Goal: Task Accomplishment & Management: Manage account settings

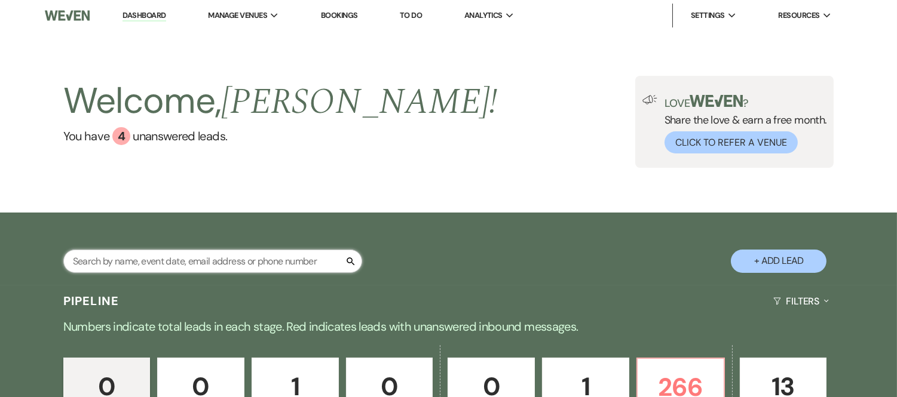
click at [198, 258] on input "text" at bounding box center [212, 261] width 299 height 23
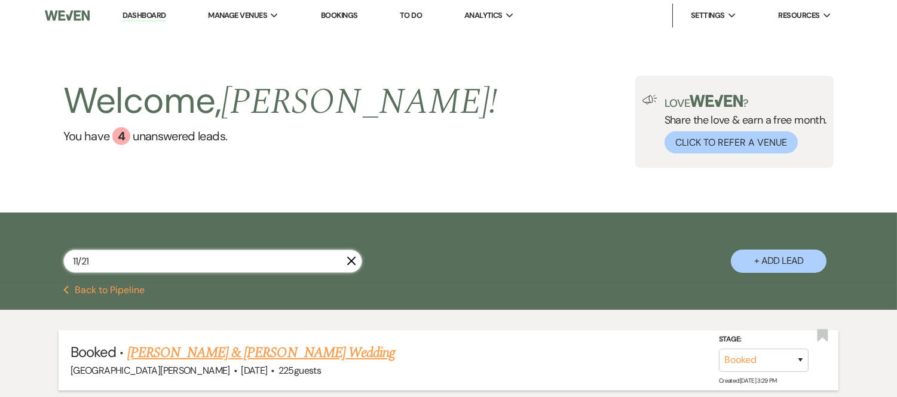
type input "11/21"
click at [308, 348] on link "[PERSON_NAME] & [PERSON_NAME] Wedding" at bounding box center [261, 353] width 268 height 22
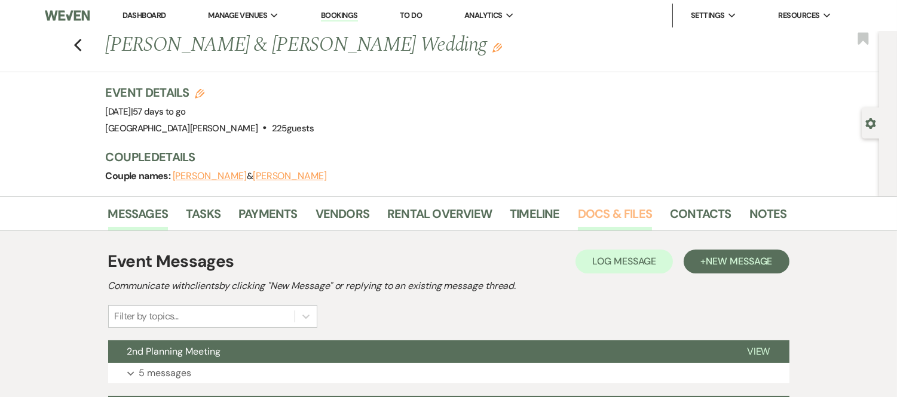
click at [587, 216] on link "Docs & Files" at bounding box center [615, 217] width 74 height 26
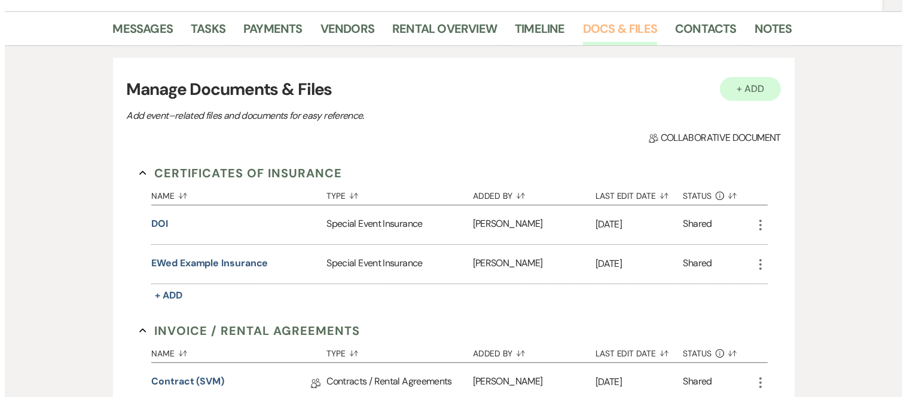
scroll to position [187, 0]
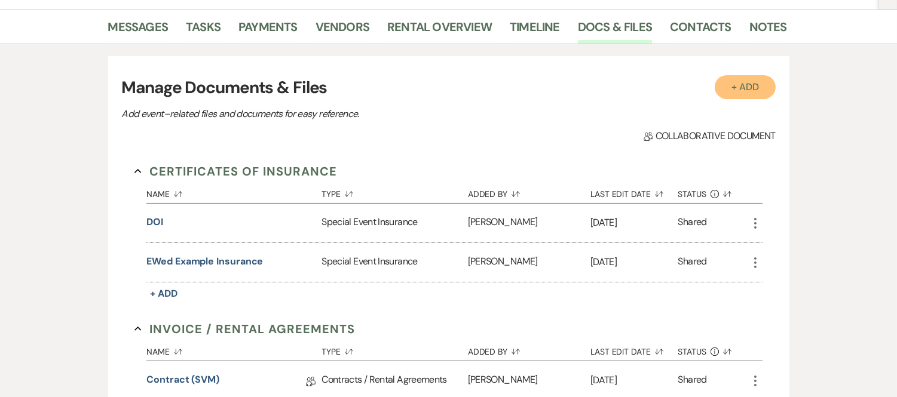
click at [755, 84] on button "+ Add" at bounding box center [745, 87] width 61 height 24
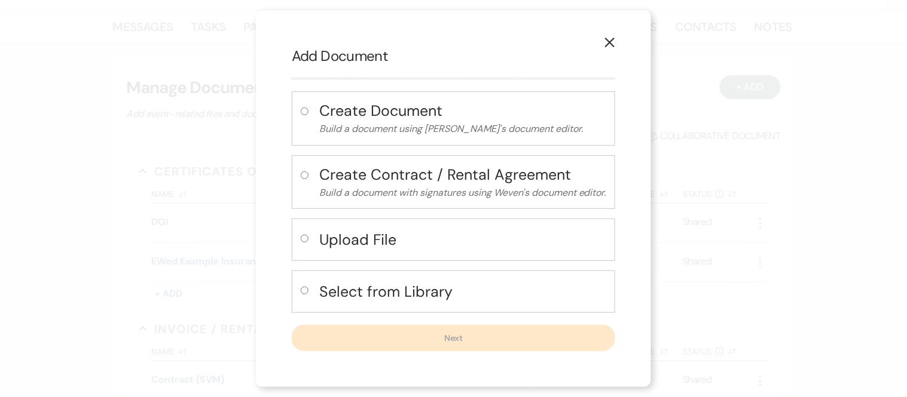
click at [336, 235] on h4 "Upload File" at bounding box center [462, 239] width 287 height 21
radio input "true"
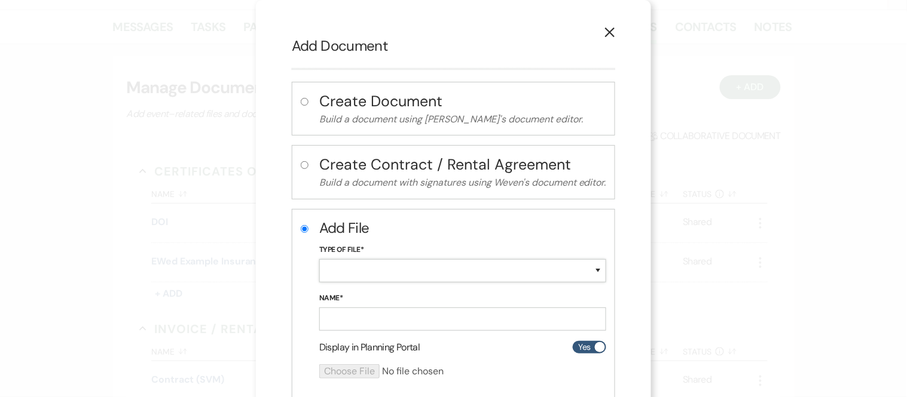
click at [361, 272] on select "Special Event Insurance Vendor Certificate of Insurance Contracts / Rental Agre…" at bounding box center [462, 270] width 287 height 23
select select "10"
click at [319, 259] on select "Special Event Insurance Vendor Certificate of Insurance Contracts / Rental Agre…" at bounding box center [462, 270] width 287 height 23
click at [397, 320] on input "Name*" at bounding box center [462, 319] width 287 height 23
type input "Prime Time Linens"
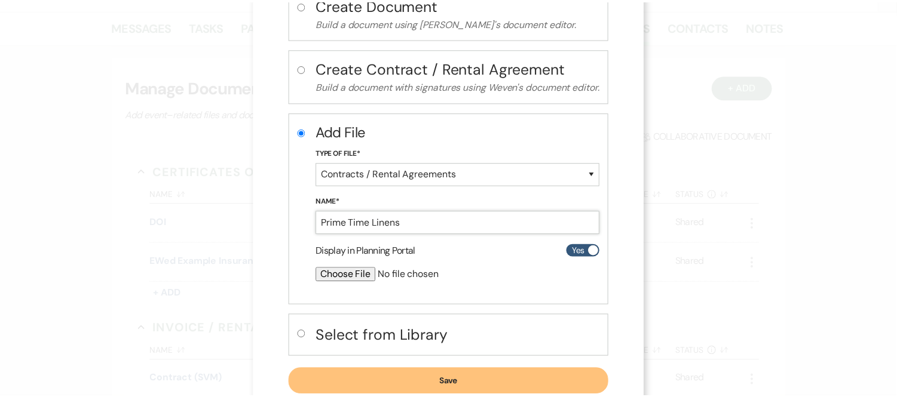
scroll to position [102, 0]
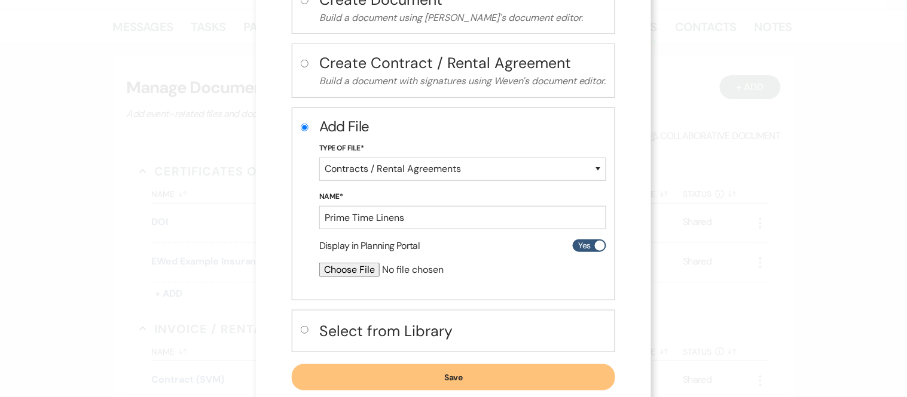
click at [353, 264] on input "file" at bounding box center [430, 270] width 223 height 14
type input "C:\fakepath\Contract 193197.pdf"
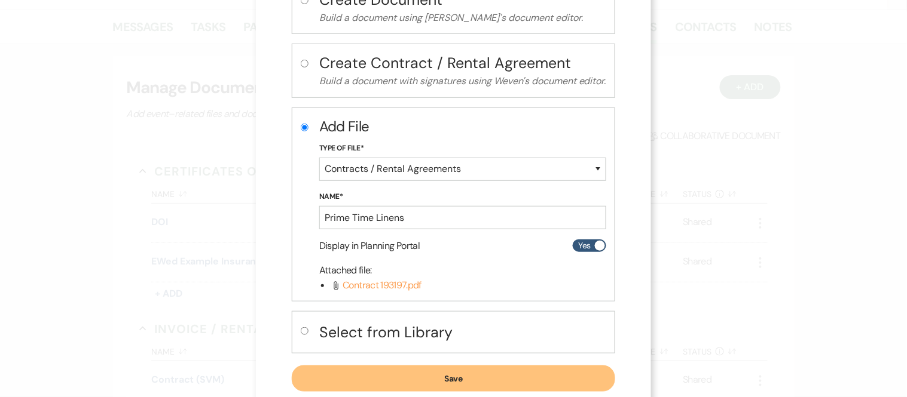
click at [465, 374] on button "Save" at bounding box center [453, 379] width 323 height 26
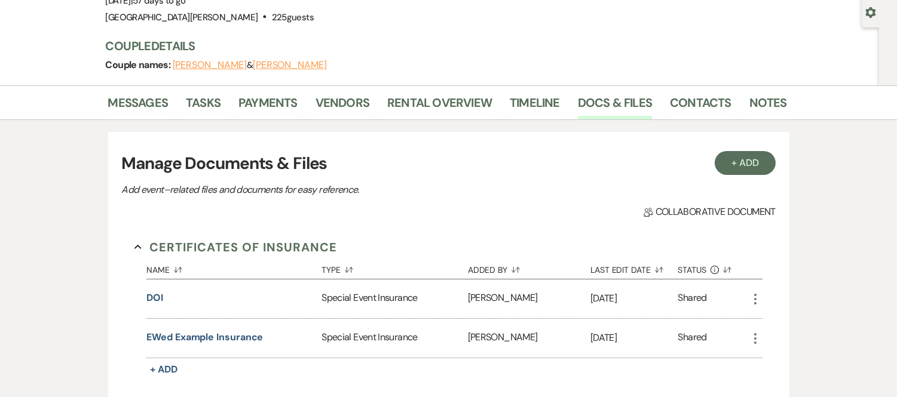
scroll to position [0, 0]
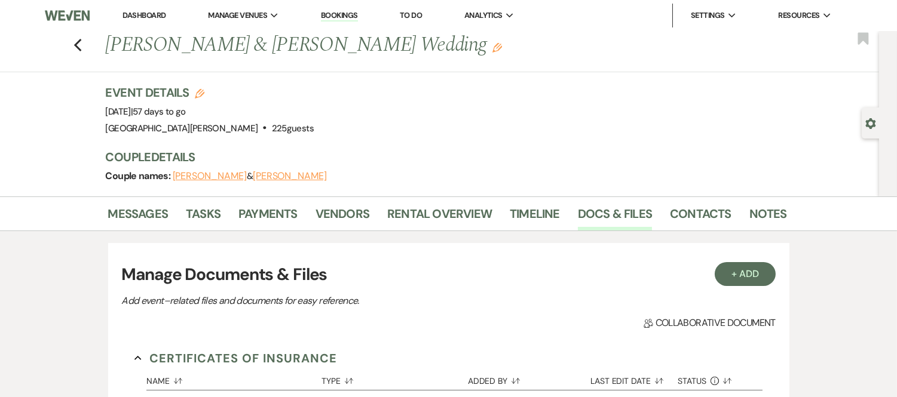
click at [142, 16] on link "Dashboard" at bounding box center [144, 15] width 43 height 10
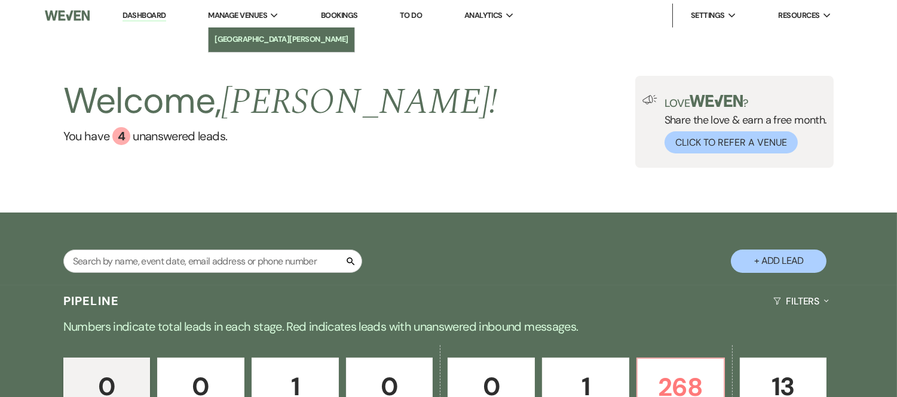
click at [247, 36] on li "[GEOGRAPHIC_DATA][PERSON_NAME]" at bounding box center [282, 39] width 134 height 12
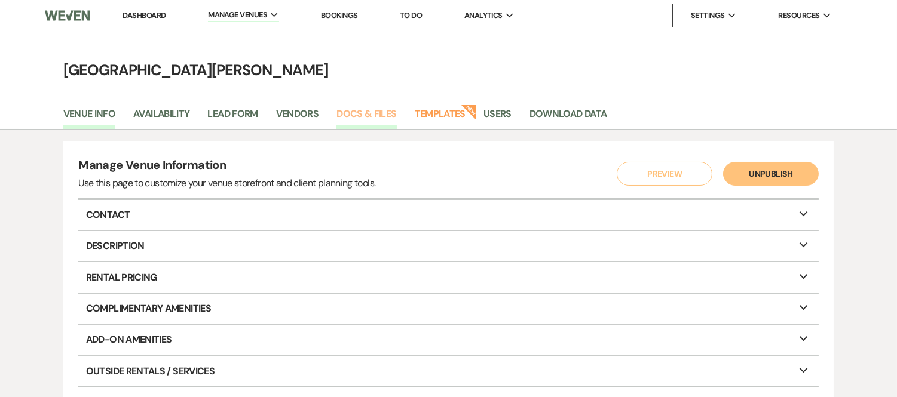
click at [372, 110] on link "Docs & Files" at bounding box center [366, 117] width 60 height 23
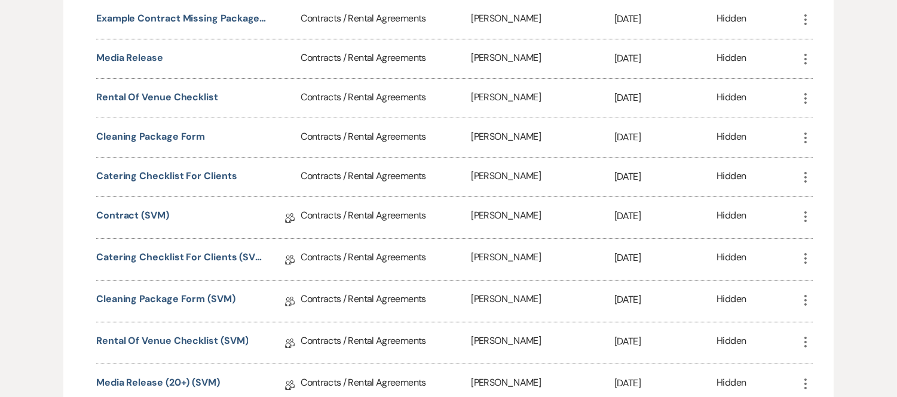
scroll to position [497, 0]
click at [204, 336] on link "Rental of Venue Checklist (SVM)" at bounding box center [172, 342] width 152 height 19
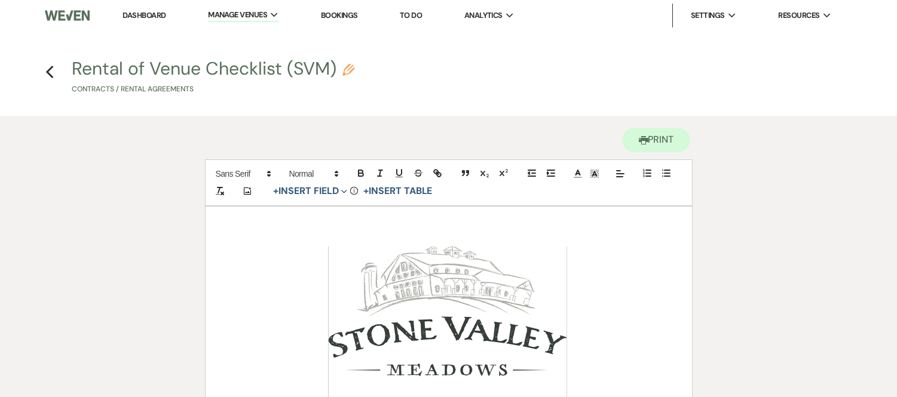
scroll to position [1147, 0]
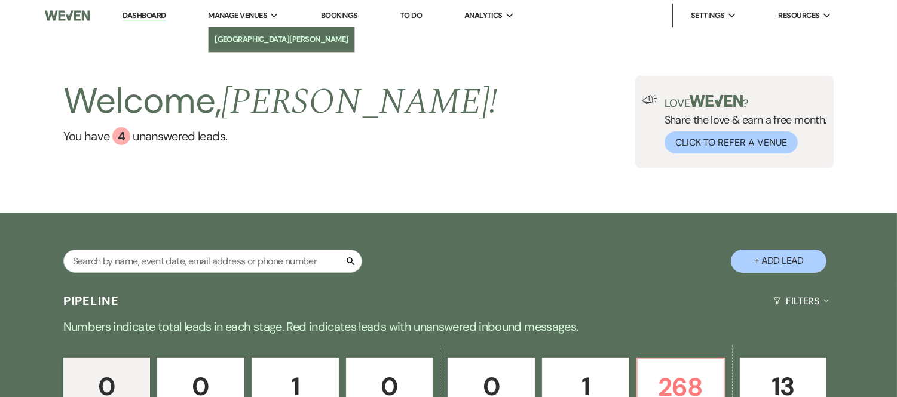
click at [260, 38] on li "[GEOGRAPHIC_DATA][PERSON_NAME]" at bounding box center [282, 39] width 134 height 12
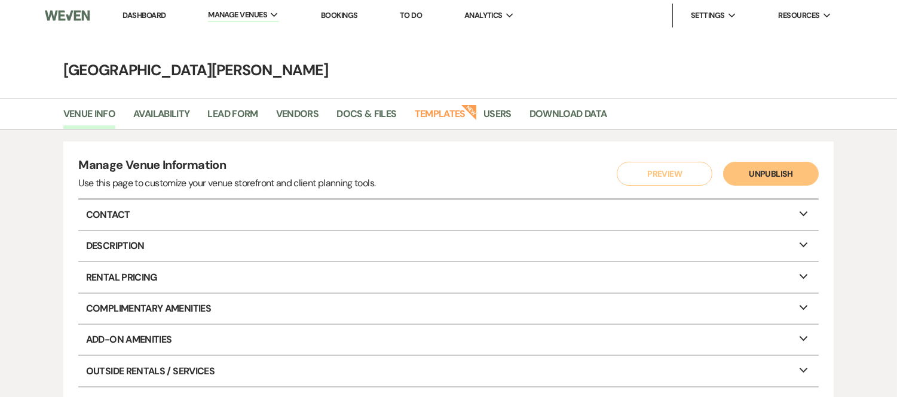
click at [350, 97] on main "[GEOGRAPHIC_DATA][PERSON_NAME] Venue Info Availability Lead Form Vendors Docs &…" at bounding box center [448, 292] width 897 height 523
click at [353, 106] on link "Docs & Files" at bounding box center [366, 117] width 60 height 23
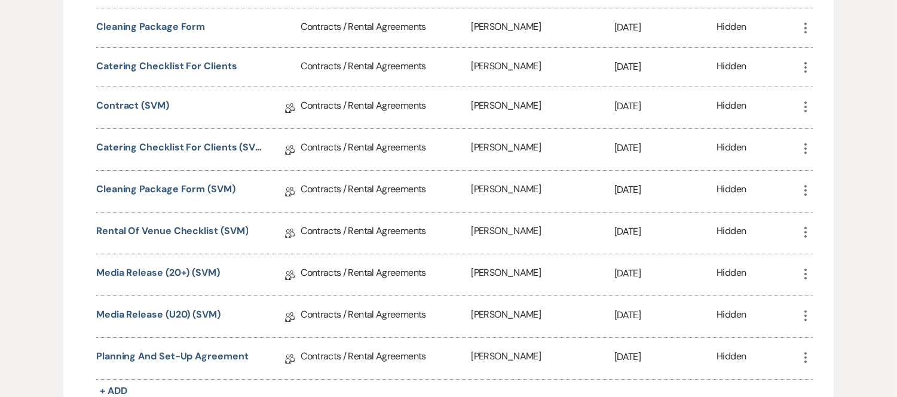
scroll to position [607, 0]
click at [211, 225] on link "Rental of Venue Checklist (SVM)" at bounding box center [172, 232] width 152 height 19
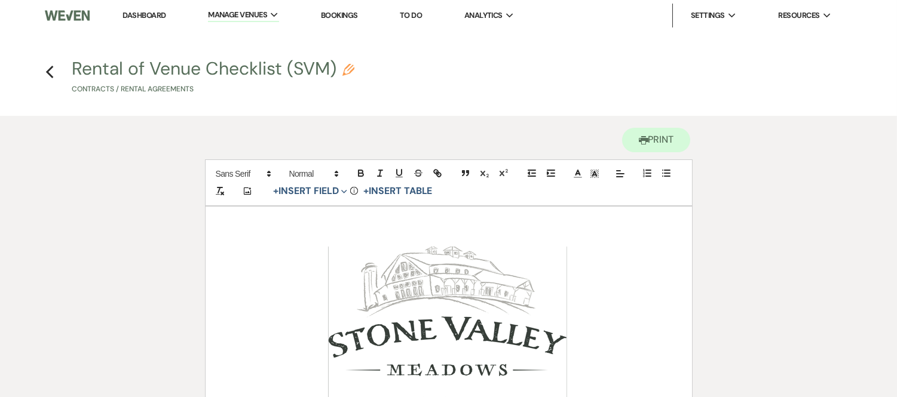
scroll to position [1147, 0]
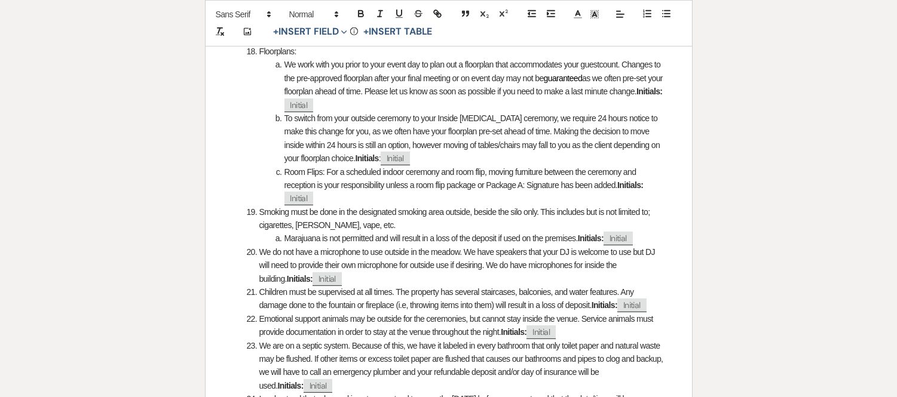
click at [301, 234] on span "Marajuana is not permitted and will result in a loss of the deposit if used on …" at bounding box center [430, 239] width 293 height 10
click at [362, 212] on li "Smoking must be done in the designated smoking area outside, beside the silo on…" at bounding box center [455, 219] width 417 height 27
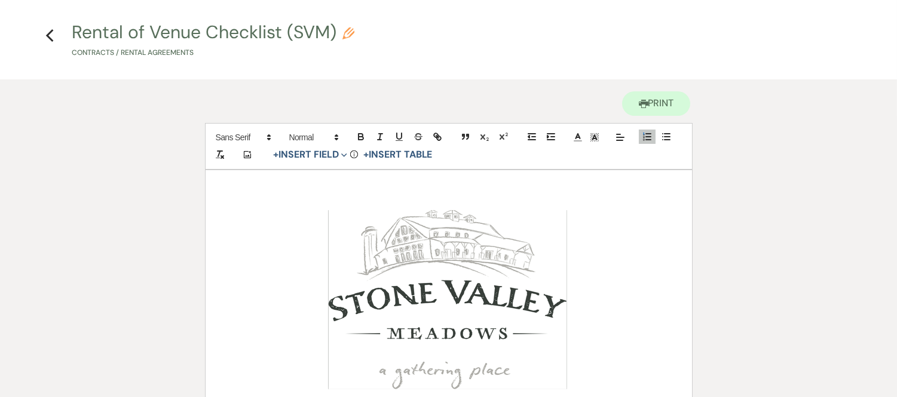
scroll to position [0, 0]
